Goal: Obtain resource: Obtain resource

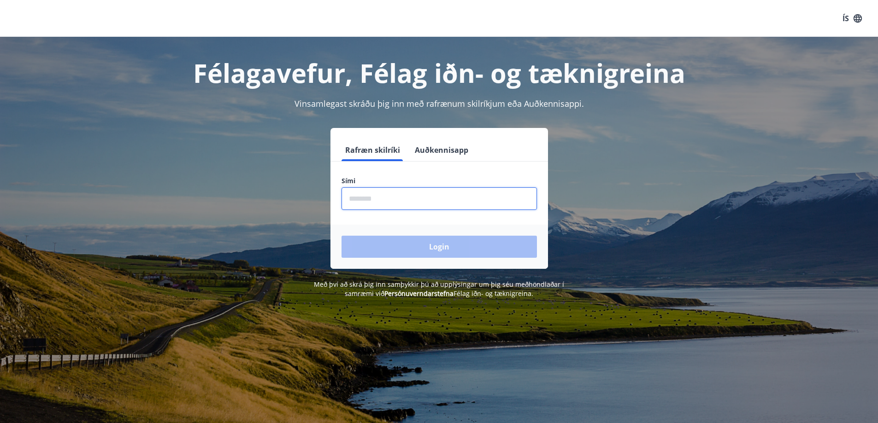
click at [399, 195] on input "phone" at bounding box center [438, 199] width 195 height 23
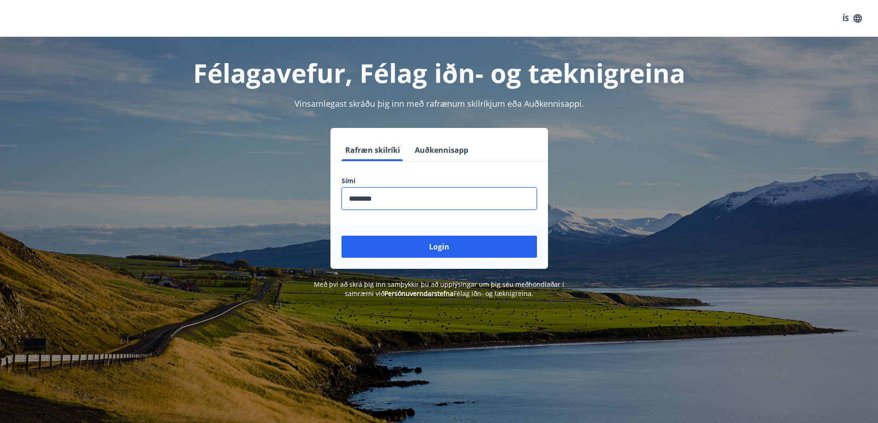
type input "********"
click at [341, 236] on button "Login" at bounding box center [438, 247] width 195 height 22
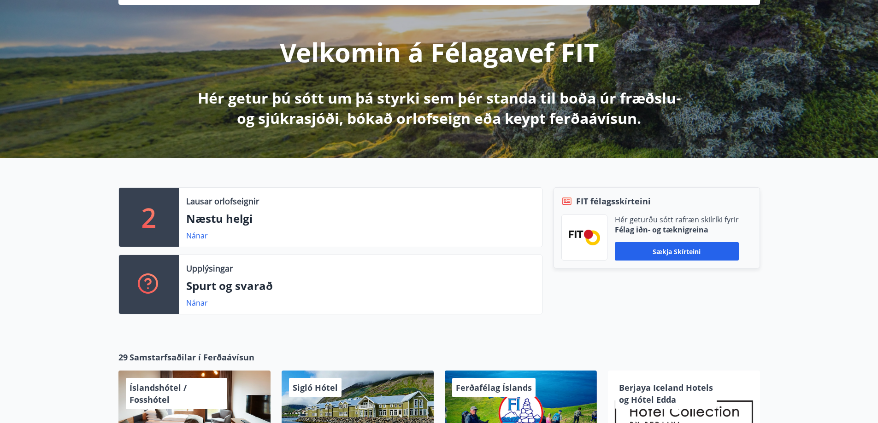
scroll to position [184, 0]
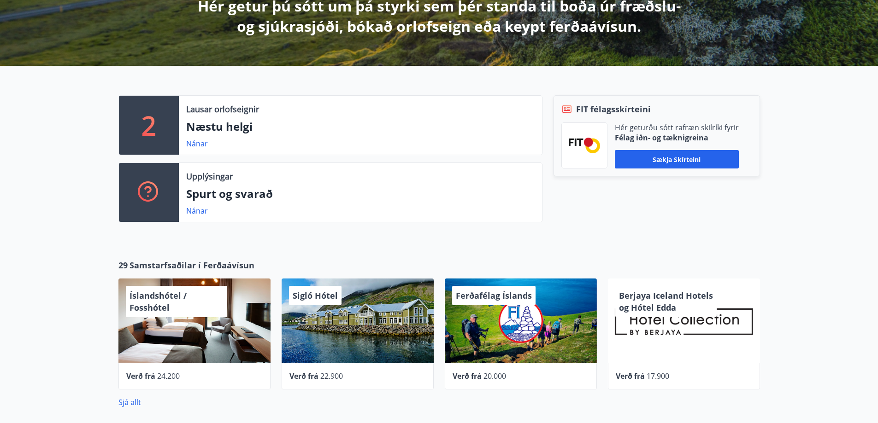
drag, startPoint x: 684, startPoint y: 159, endPoint x: 677, endPoint y: 166, distance: 9.8
click at [684, 159] on button "Sækja skírteini" at bounding box center [677, 159] width 124 height 18
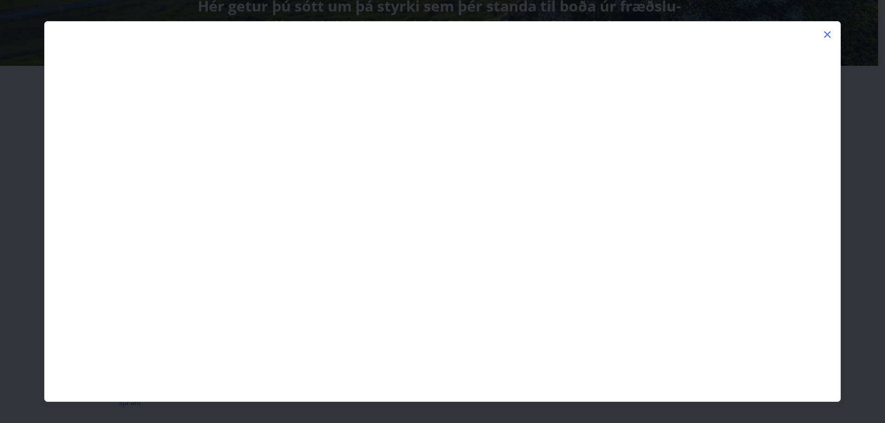
click at [830, 38] on icon at bounding box center [826, 34] width 11 height 11
